Goal: Task Accomplishment & Management: Complete application form

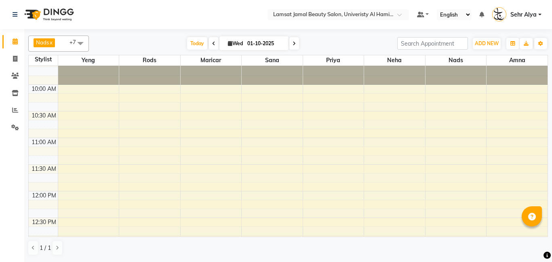
scroll to position [30, 0]
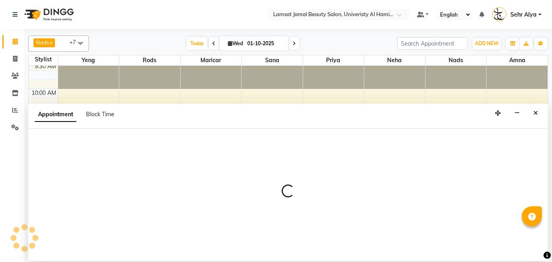
select select "79915"
select select "tentative"
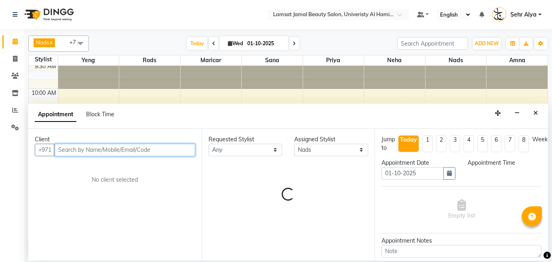
select select "675"
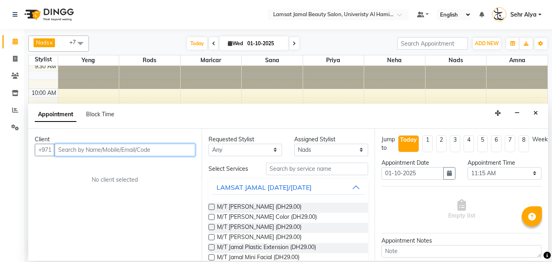
click at [86, 152] on input "text" at bounding box center [125, 150] width 141 height 13
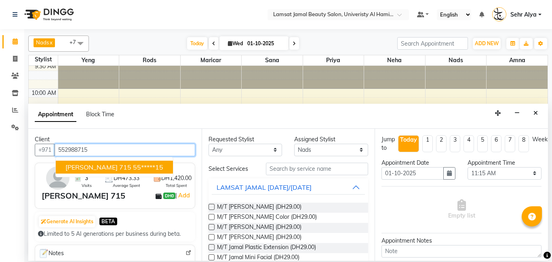
click at [133, 170] on ngb-highlight "55*****15" at bounding box center [148, 167] width 30 height 8
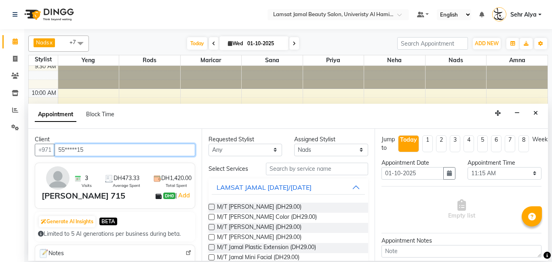
type input "55*****15"
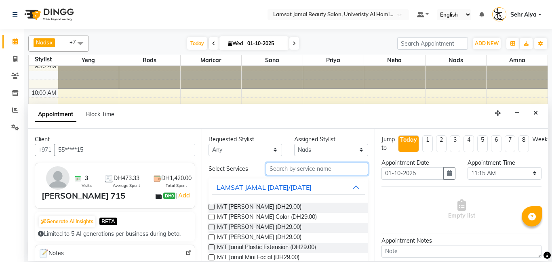
click at [274, 172] on input "text" at bounding box center [317, 169] width 103 height 13
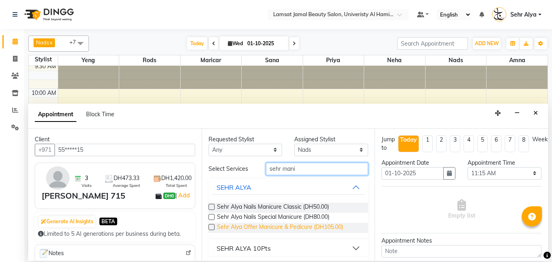
type input "sehr mani"
click at [258, 227] on span "Sehr Alya Offer Manicure & Pedicure (DH105.00)" at bounding box center [280, 228] width 126 height 10
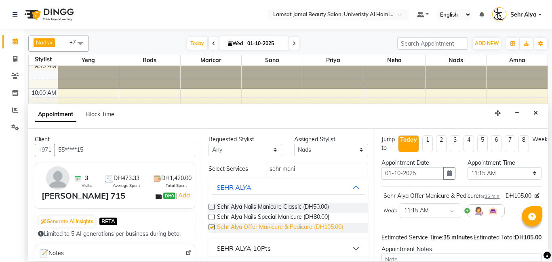
checkbox input "false"
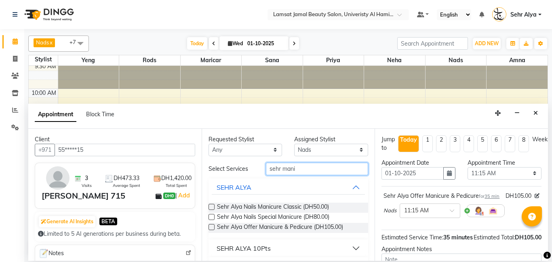
click at [316, 169] on input "sehr mani" at bounding box center [317, 169] width 103 height 13
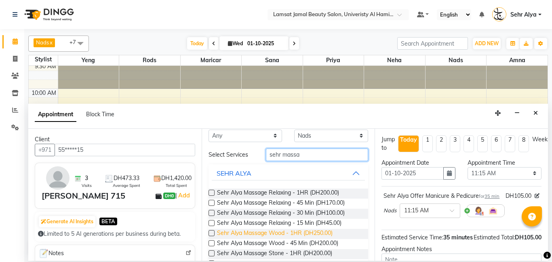
scroll to position [8, 0]
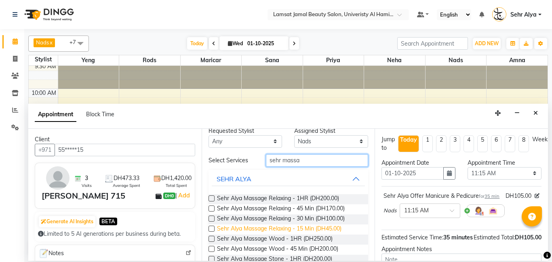
type input "sehr massa"
click at [306, 226] on span "Sehr Alya Massage Relaxing - 15 Min (DH45.00)" at bounding box center [279, 230] width 124 height 10
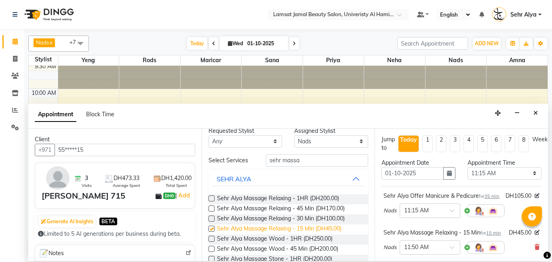
checkbox input "false"
click at [265, 167] on div "sehr massa" at bounding box center [317, 160] width 115 height 13
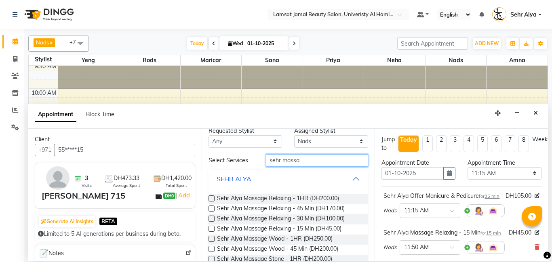
click at [312, 154] on input "sehr massa" at bounding box center [317, 160] width 103 height 13
click at [310, 162] on input "sehr massa" at bounding box center [317, 160] width 103 height 13
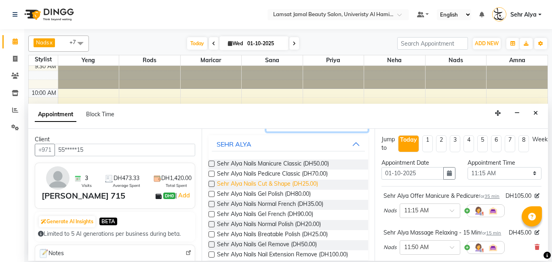
scroll to position [44, 0]
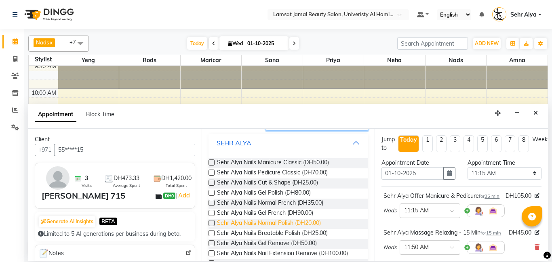
type input "sehr nail"
click at [273, 226] on span "Sehr Alya Nails Normal Polish (DH20.00)" at bounding box center [269, 224] width 104 height 10
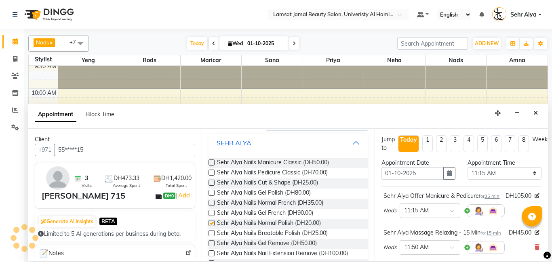
checkbox input "false"
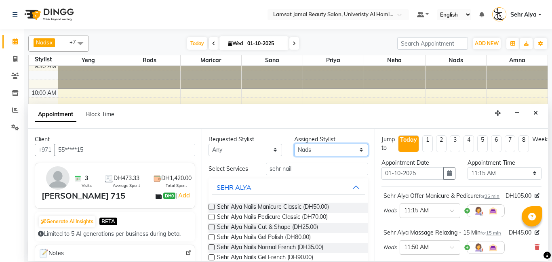
click at [331, 151] on select "Select Aldie Aliya Amna Gennie Joytie Jude Lamsat Ebda Lamsat Jamal Liezel Mari…" at bounding box center [331, 150] width 74 height 13
select select "79910"
click at [294, 144] on select "Select Aldie Aliya Amna Gennie Joytie Jude Lamsat Ebda Lamsat Jamal Liezel Mari…" at bounding box center [331, 150] width 74 height 13
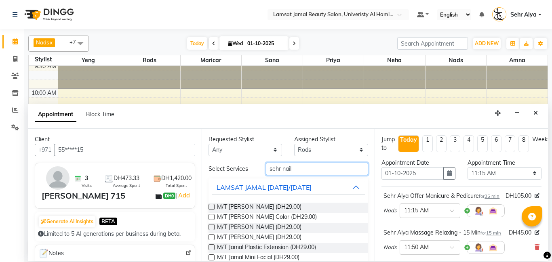
click at [304, 168] on input "sehr nail" at bounding box center [317, 169] width 103 height 13
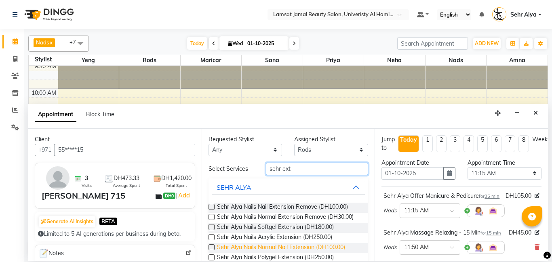
type input "sehr ext"
click at [295, 248] on span "Sehr Alya Nails Normal Nail Extension (DH100.00)" at bounding box center [281, 248] width 128 height 10
checkbox input "false"
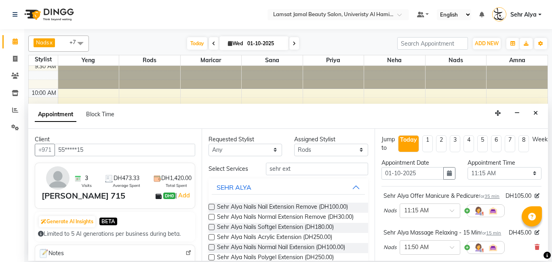
scroll to position [199, 0]
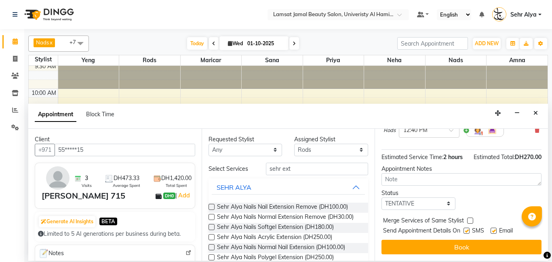
click at [471, 223] on label at bounding box center [470, 221] width 6 height 6
click at [471, 223] on input "checkbox" at bounding box center [469, 221] width 5 height 5
checkbox input "true"
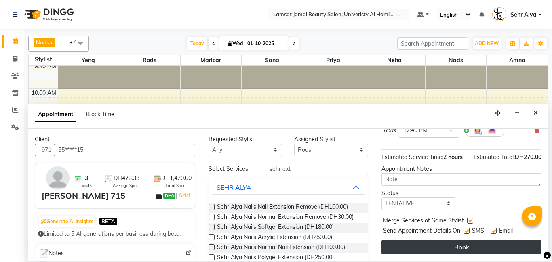
click at [469, 246] on button "Book" at bounding box center [462, 247] width 160 height 15
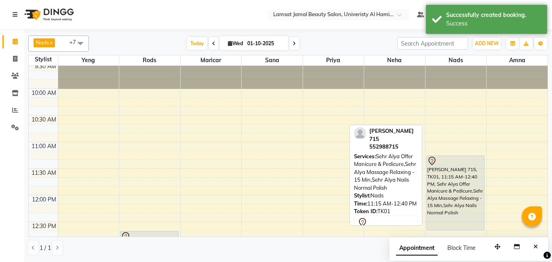
click at [479, 175] on div "sehr fatima 715, TK01, 11:15 AM-12:40 PM, Sehr Alya Offer Manicure & Pedicure,S…" at bounding box center [456, 193] width 58 height 74
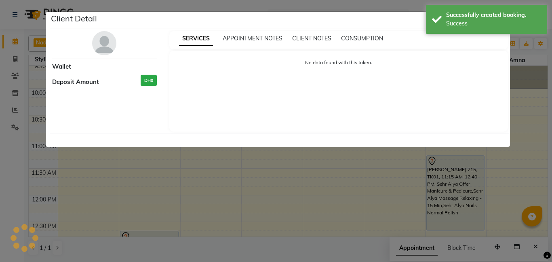
select select "7"
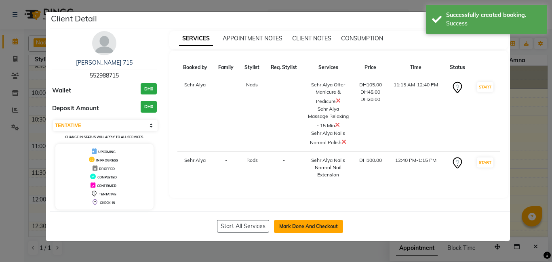
click at [301, 226] on button "Mark Done And Checkout" at bounding box center [308, 226] width 69 height 13
select select "service"
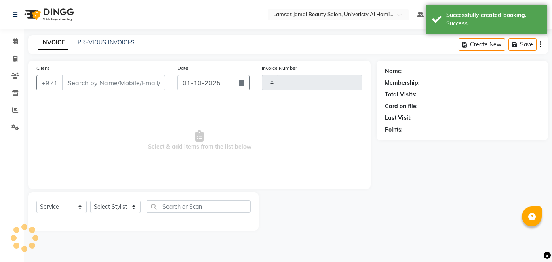
click at [301, 226] on div at bounding box center [318, 211] width 118 height 38
select select "8294"
type input "3981"
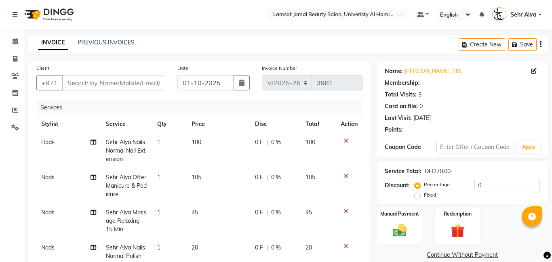
type input "55*****15"
select select "79915"
click at [197, 141] on span "100" at bounding box center [197, 142] width 10 height 7
select select "79910"
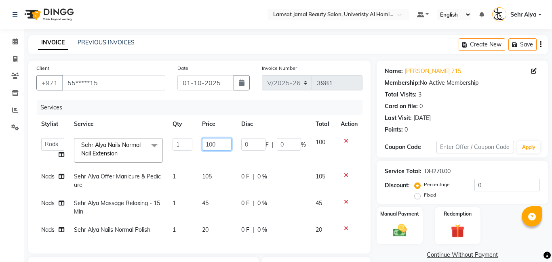
click at [217, 143] on input "100" at bounding box center [217, 144] width 30 height 13
type input "120"
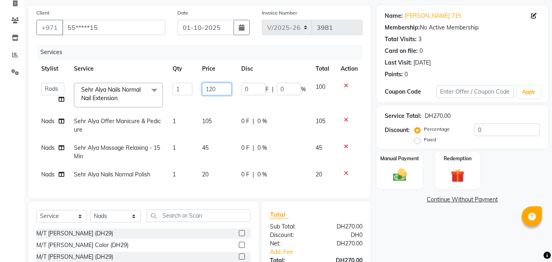
scroll to position [67, 0]
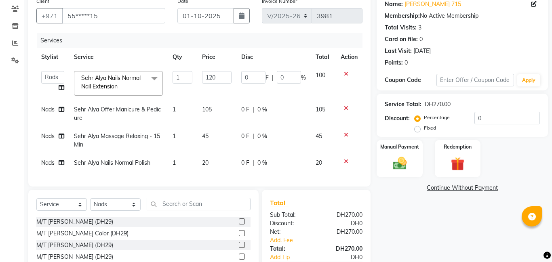
click at [206, 163] on tbody "Aldie Aliya Amna Gennie Joytie Jude Lamsat Ebda Lamsat Jamal Liezel Maricar May…" at bounding box center [199, 119] width 326 height 106
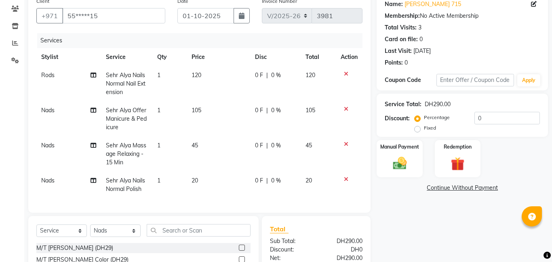
click at [196, 181] on span "20" at bounding box center [195, 180] width 6 height 7
select select "79915"
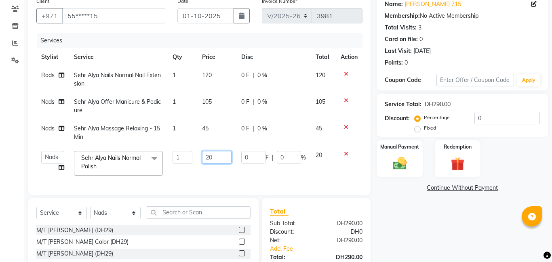
click at [219, 155] on input "20" at bounding box center [217, 157] width 30 height 13
type input "2"
type input "30"
click at [407, 143] on label "Manual Payment" at bounding box center [400, 147] width 40 height 8
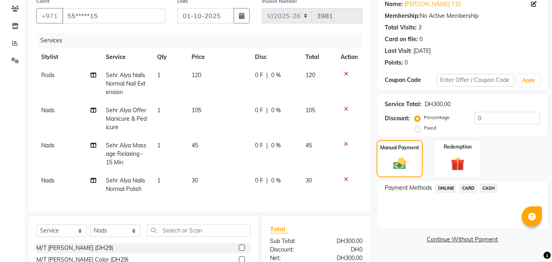
click at [465, 188] on span "CARD" at bounding box center [468, 188] width 17 height 9
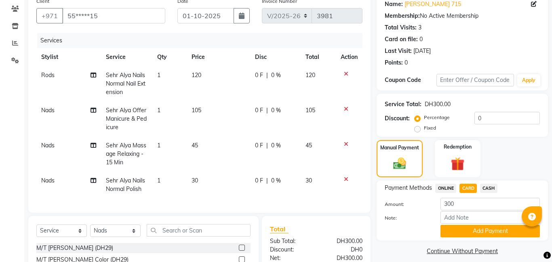
click at [193, 146] on span "45" at bounding box center [195, 145] width 6 height 7
select select "79915"
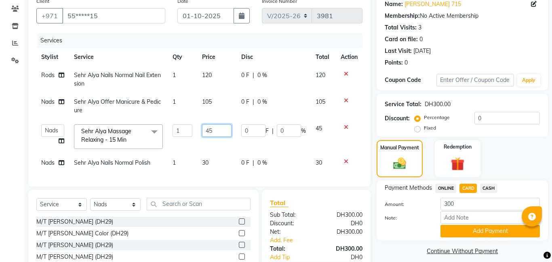
click at [220, 132] on input "45" at bounding box center [217, 130] width 30 height 13
type input "4"
type input "30"
click at [468, 188] on span "CARD" at bounding box center [468, 188] width 17 height 9
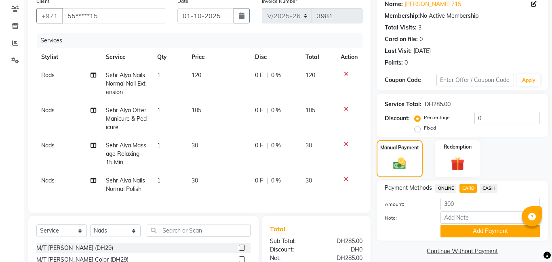
type input "285"
click at [194, 183] on span "30" at bounding box center [195, 180] width 6 height 7
select select "79915"
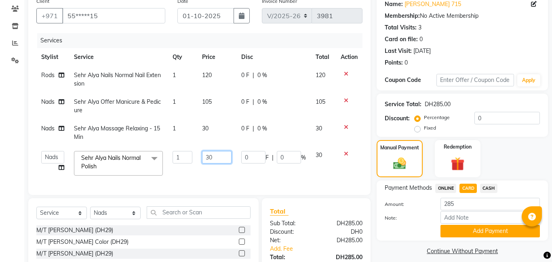
click at [216, 160] on input "30" at bounding box center [217, 157] width 30 height 13
type input "35"
click at [470, 187] on span "CARD" at bounding box center [468, 188] width 17 height 9
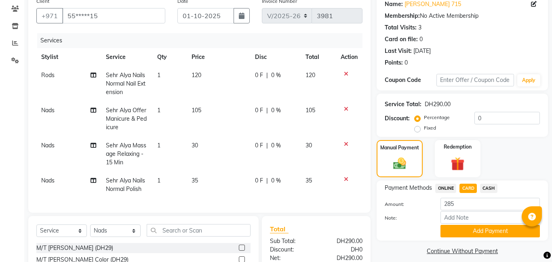
type input "290"
click at [469, 232] on button "Add Payment" at bounding box center [490, 231] width 99 height 13
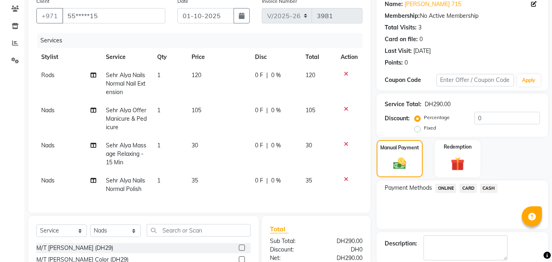
scroll to position [160, 0]
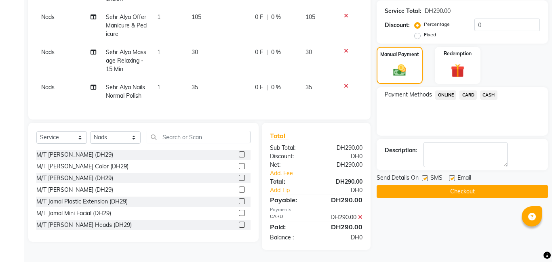
click at [414, 189] on button "Checkout" at bounding box center [462, 192] width 171 height 13
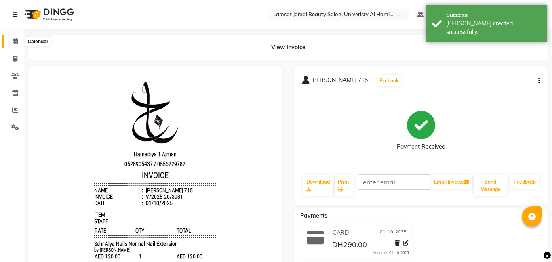
click at [15, 41] on icon at bounding box center [15, 41] width 5 height 6
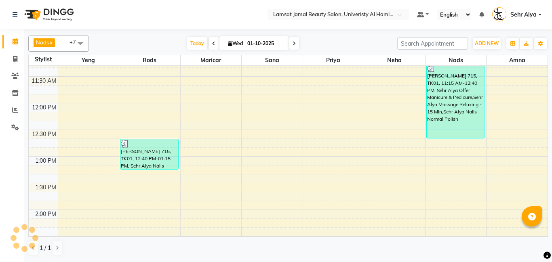
scroll to position [121, 0]
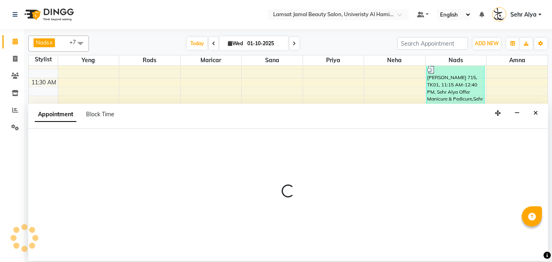
select select "79915"
select select "tentative"
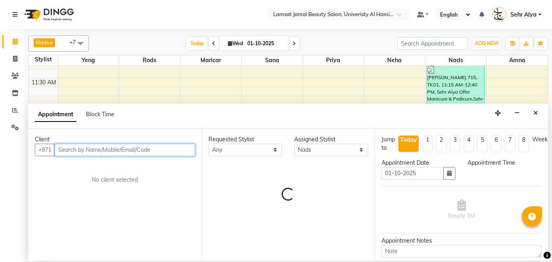
select select "765"
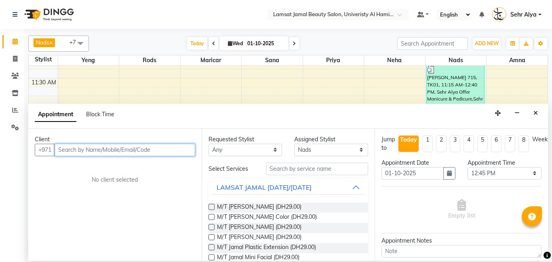
click at [148, 149] on input "text" at bounding box center [125, 150] width 141 height 13
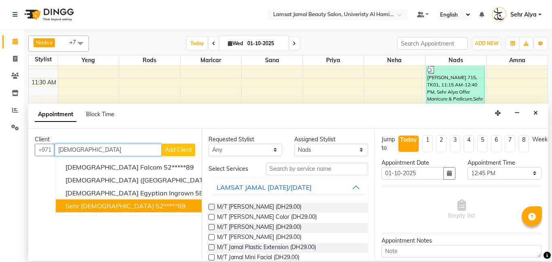
click at [156, 205] on ngb-highlight "52*****89" at bounding box center [171, 206] width 30 height 8
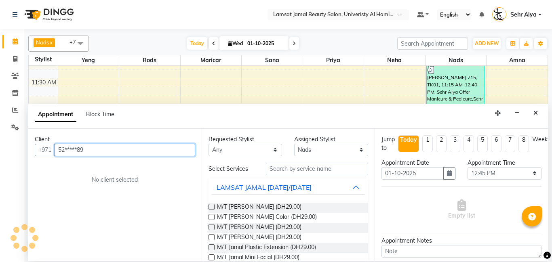
type input "52*****89"
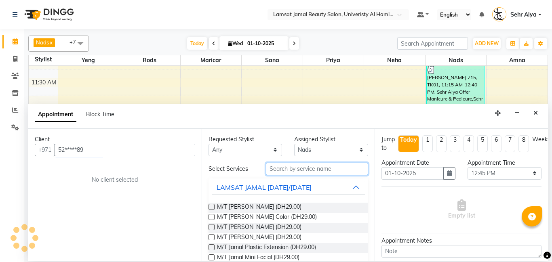
click at [275, 167] on input "text" at bounding box center [317, 169] width 103 height 13
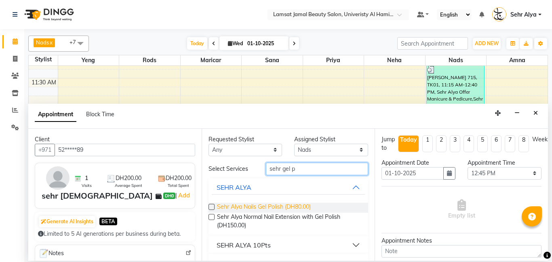
type input "sehr gel p"
click at [257, 211] on span "Sehr Alya Nails Gel Polish (DH80.00)" at bounding box center [264, 208] width 94 height 10
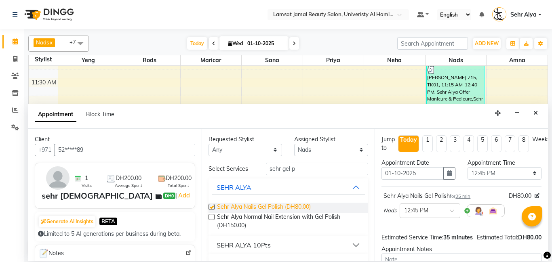
checkbox input "false"
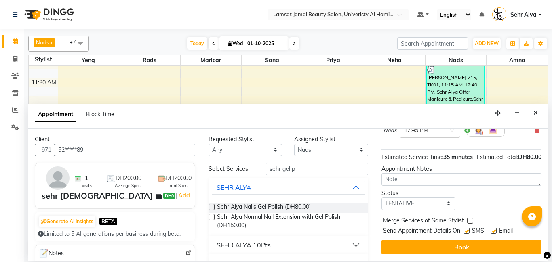
click at [468, 220] on label at bounding box center [470, 221] width 6 height 6
click at [468, 220] on input "checkbox" at bounding box center [469, 221] width 5 height 5
checkbox input "true"
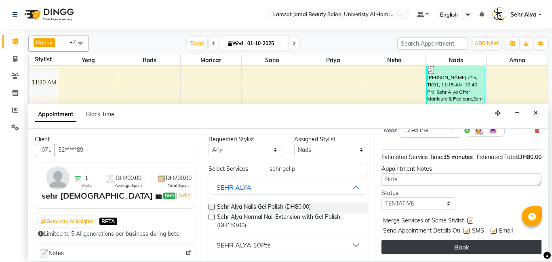
click at [466, 246] on button "Book" at bounding box center [462, 247] width 160 height 15
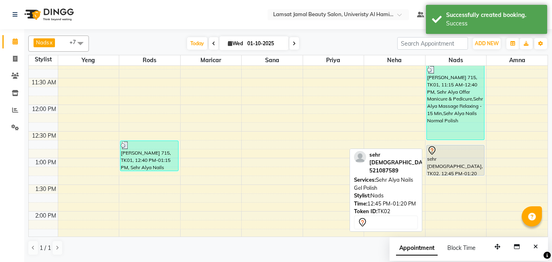
click at [446, 158] on div "sehr islam, TK02, 12:45 PM-01:20 PM, Sehr Alya Nails Gel Polish" at bounding box center [456, 161] width 58 height 30
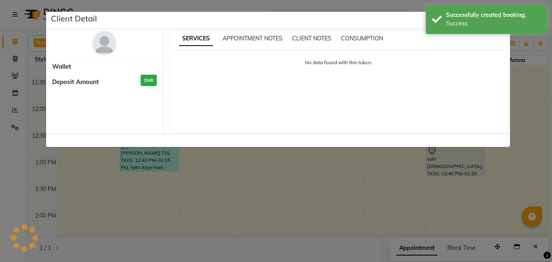
select select "7"
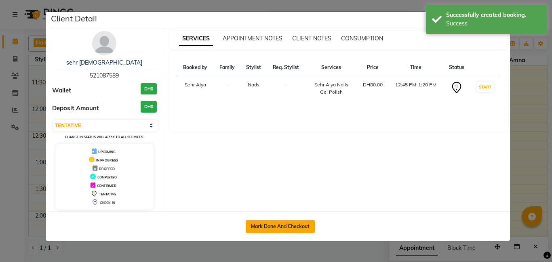
click at [278, 227] on button "Mark Done And Checkout" at bounding box center [280, 226] width 69 height 13
select select "service"
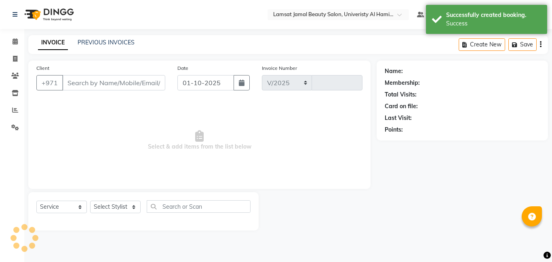
select select "8294"
type input "3982"
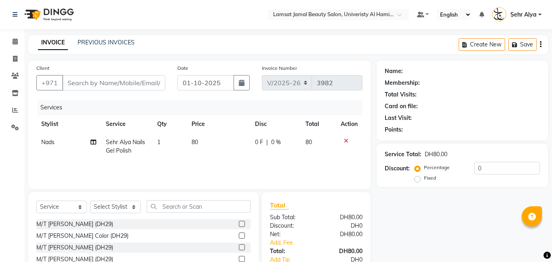
type input "52*****89"
select select "79915"
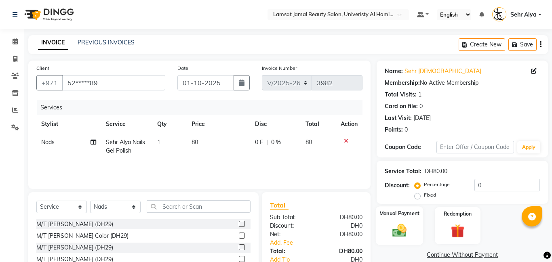
click at [400, 220] on div "Manual Payment" at bounding box center [400, 226] width 48 height 39
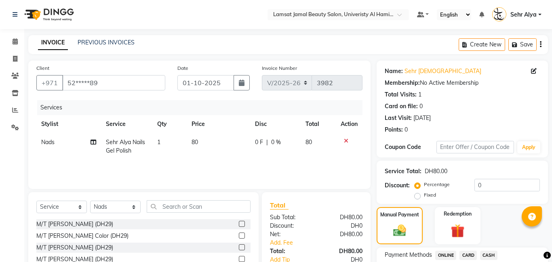
click at [465, 255] on span "CARD" at bounding box center [468, 255] width 17 height 9
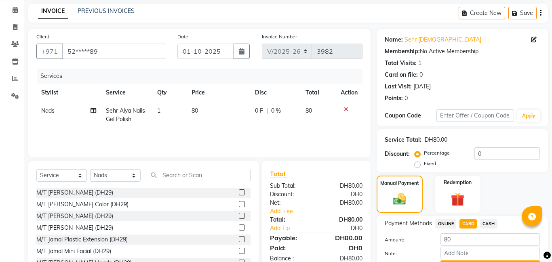
scroll to position [59, 0]
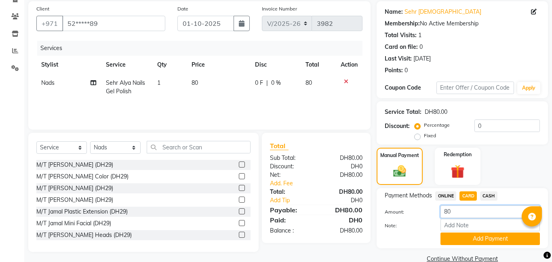
click at [469, 214] on input "80" at bounding box center [490, 212] width 99 height 13
type input "8"
type input "60"
click at [473, 239] on button "Add Payment" at bounding box center [490, 239] width 99 height 13
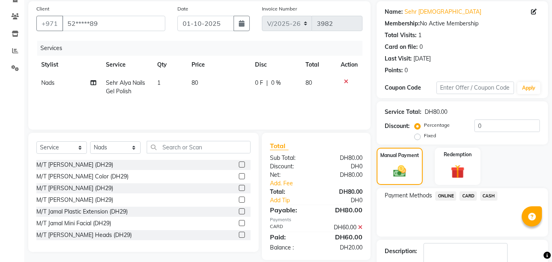
click at [489, 194] on span "CASH" at bounding box center [488, 196] width 17 height 9
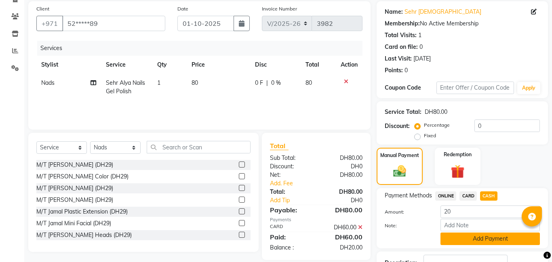
click at [486, 239] on button "Add Payment" at bounding box center [490, 239] width 99 height 13
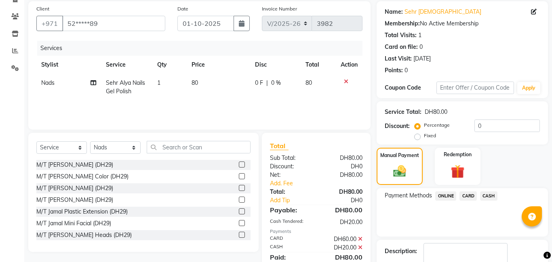
scroll to position [108, 0]
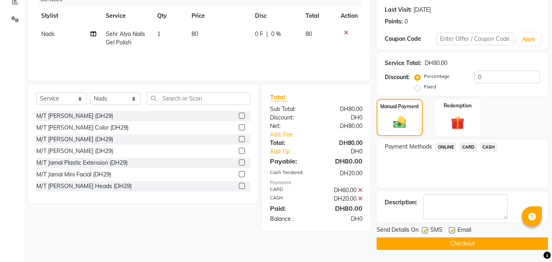
click at [421, 244] on button "Checkout" at bounding box center [462, 244] width 171 height 13
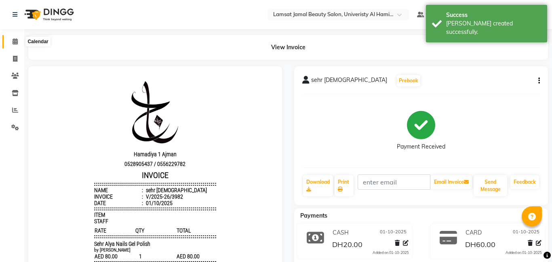
click at [13, 38] on icon at bounding box center [15, 41] width 5 height 6
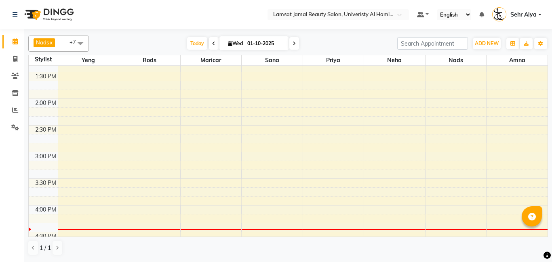
scroll to position [230, 0]
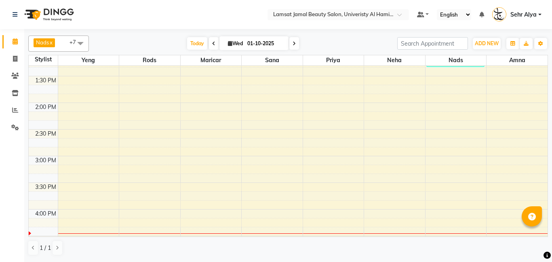
click at [332, 161] on div "9:00 AM 9:30 AM 10:00 AM 10:30 AM 11:00 AM 11:30 AM 12:00 PM 12:30 PM 1:00 PM 1…" at bounding box center [288, 236] width 519 height 800
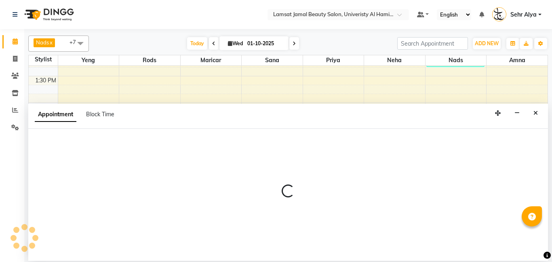
select select "79913"
select select "tentative"
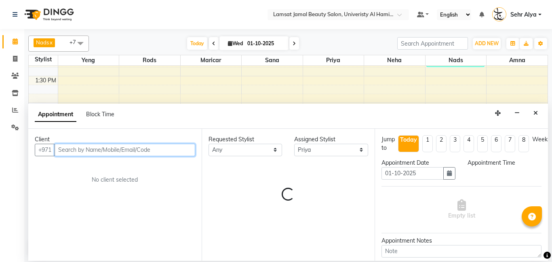
select select "900"
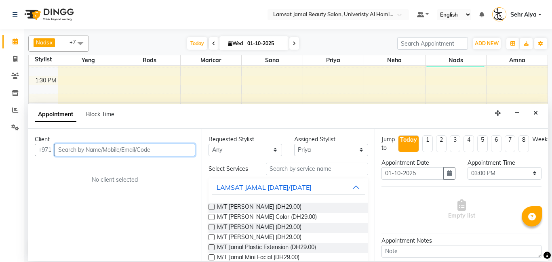
click at [160, 153] on input "text" at bounding box center [125, 150] width 141 height 13
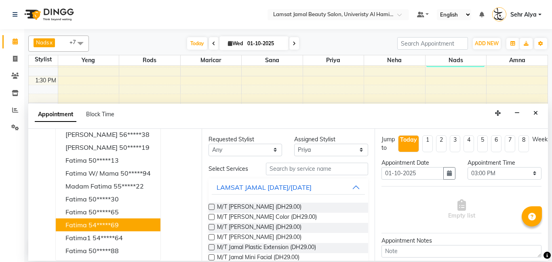
scroll to position [0, 0]
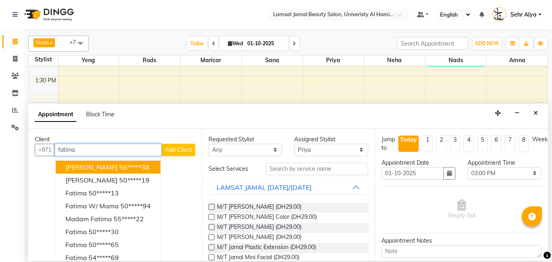
click at [134, 154] on input "fatima" at bounding box center [108, 150] width 107 height 13
type input "f"
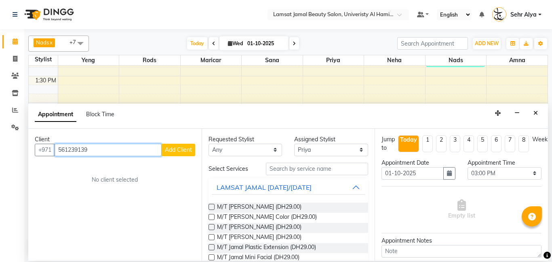
type input "561239139"
click at [173, 148] on span "Add Client" at bounding box center [178, 149] width 27 height 7
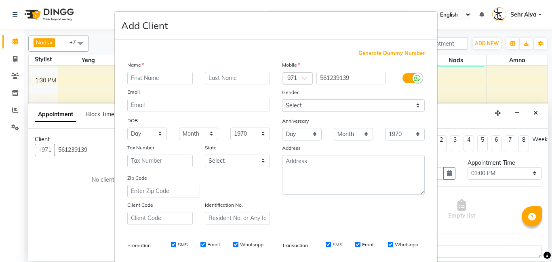
click at [178, 80] on input "text" at bounding box center [159, 78] width 65 height 13
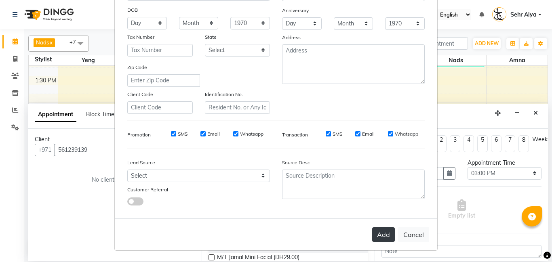
type input "sehr fatima new"
click at [383, 237] on button "Add" at bounding box center [383, 235] width 23 height 15
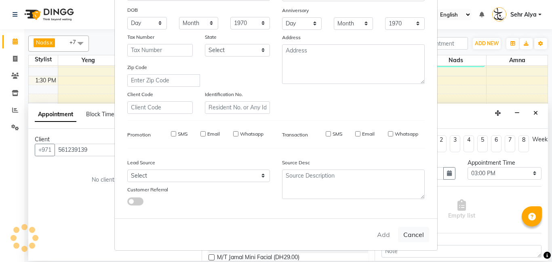
type input "56*****39"
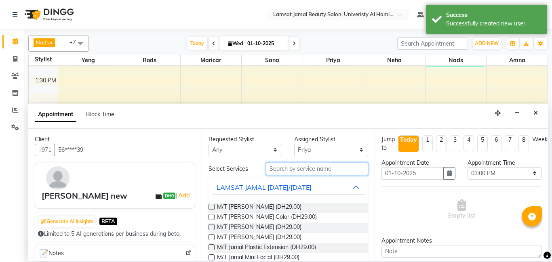
click at [274, 169] on input "text" at bounding box center [317, 169] width 103 height 13
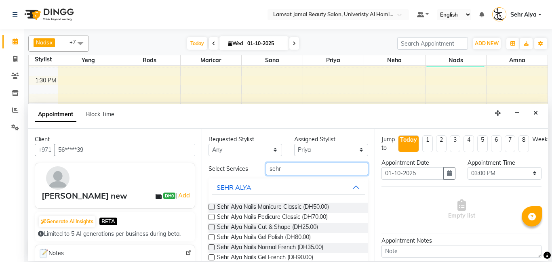
type input "sehr"
click at [358, 187] on button "SEHR ALYA" at bounding box center [289, 187] width 154 height 15
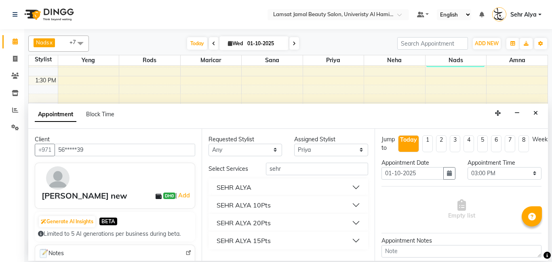
click at [276, 208] on button "SEHR ALYA 10Pts" at bounding box center [289, 205] width 154 height 15
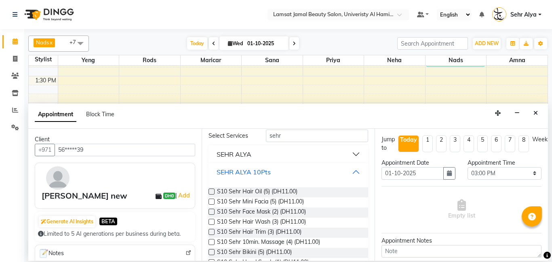
scroll to position [42, 0]
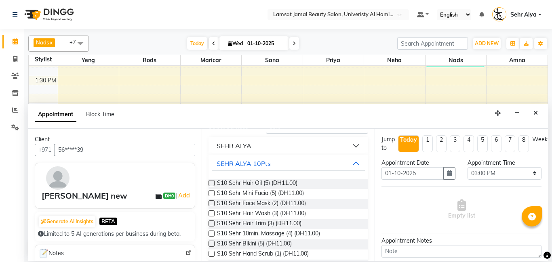
click at [315, 186] on div "S10 Sehr Hair Oil (5) (DH11.00)" at bounding box center [289, 184] width 160 height 10
click at [212, 184] on label at bounding box center [212, 183] width 6 height 6
click at [212, 184] on input "checkbox" at bounding box center [211, 183] width 5 height 5
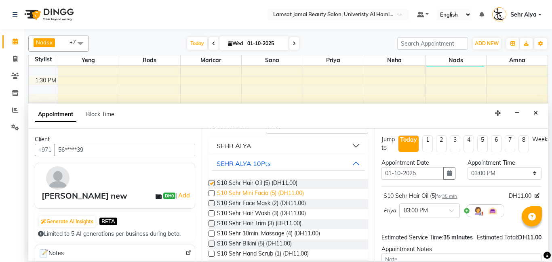
checkbox input "false"
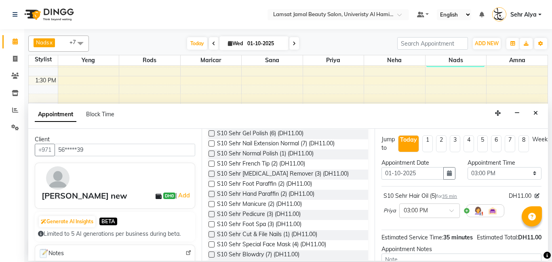
scroll to position [332, 0]
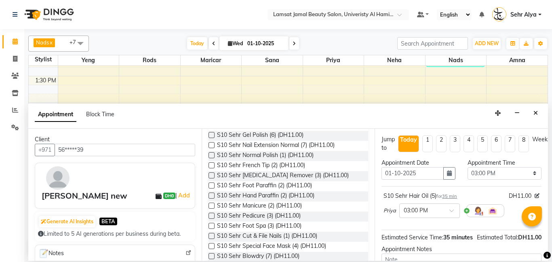
click at [251, 218] on span "S10 Sehr Pedicure (3) (DH11.00)" at bounding box center [259, 217] width 84 height 10
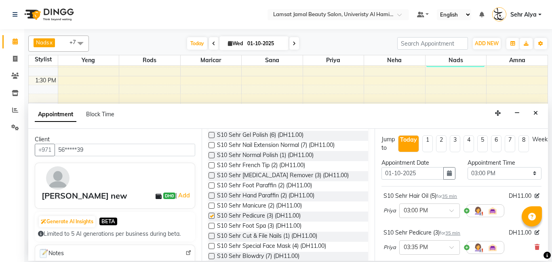
checkbox input "false"
click at [251, 206] on span "S10 Sehr Manicure (2) (DH11.00)" at bounding box center [259, 207] width 85 height 10
checkbox input "false"
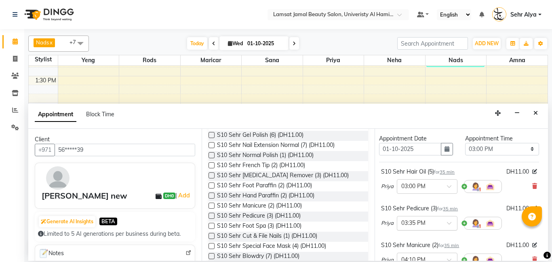
scroll to position [17, 3]
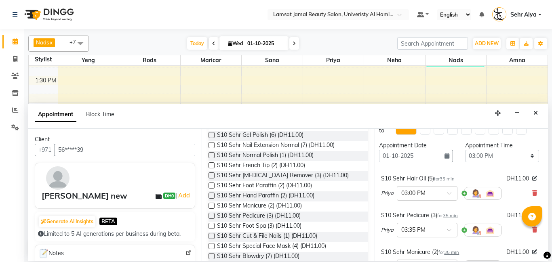
click at [390, 229] on span "Priya" at bounding box center [387, 230] width 13 height 8
click at [390, 232] on span "Priya" at bounding box center [387, 230] width 13 height 8
click at [448, 230] on span at bounding box center [452, 232] width 10 height 8
click at [387, 230] on span "Priya" at bounding box center [387, 230] width 13 height 8
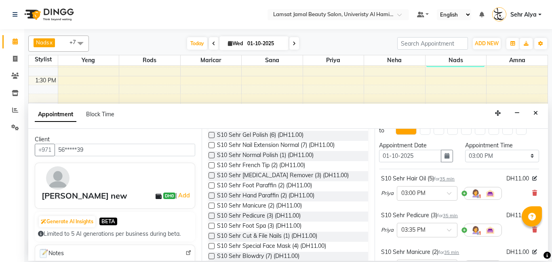
click at [387, 230] on span "Priya" at bounding box center [387, 230] width 13 height 8
click at [387, 231] on span "Priya" at bounding box center [387, 230] width 13 height 8
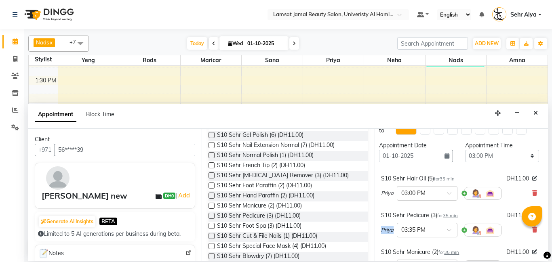
click at [387, 231] on span "Priya" at bounding box center [387, 230] width 13 height 8
click at [384, 232] on span "Priya" at bounding box center [387, 230] width 13 height 8
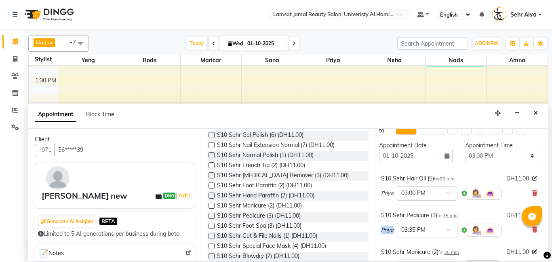
click at [384, 232] on span "Priya" at bounding box center [387, 230] width 13 height 8
click at [534, 228] on icon at bounding box center [534, 230] width 5 height 6
click at [532, 191] on icon at bounding box center [534, 193] width 5 height 6
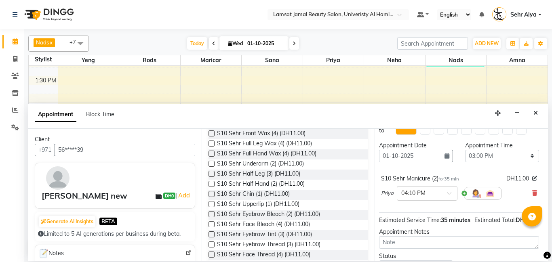
scroll to position [0, 0]
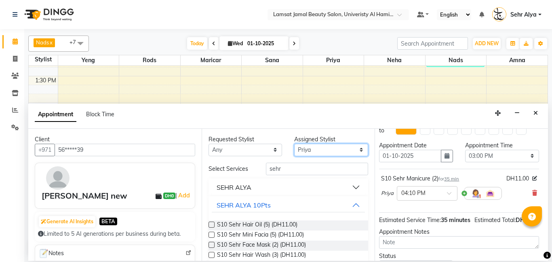
click at [329, 150] on select "Select Aldie Aliya Amna Gennie Joytie Jude Lamsat Ebda Lamsat Jamal Liezel Mari…" at bounding box center [331, 150] width 74 height 13
select select "79912"
click at [294, 144] on select "Select Aldie Aliya Amna Gennie Joytie Jude Lamsat Ebda Lamsat Jamal Liezel Mari…" at bounding box center [331, 150] width 74 height 13
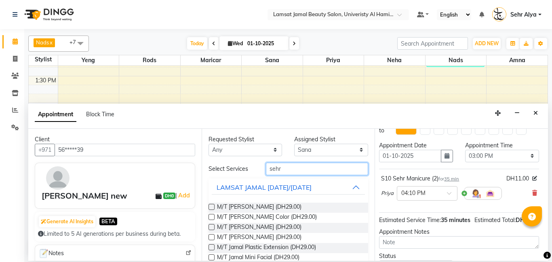
click at [304, 171] on input "sehr" at bounding box center [317, 169] width 103 height 13
click at [305, 171] on input "sehr" at bounding box center [317, 169] width 103 height 13
